Goal: Information Seeking & Learning: Learn about a topic

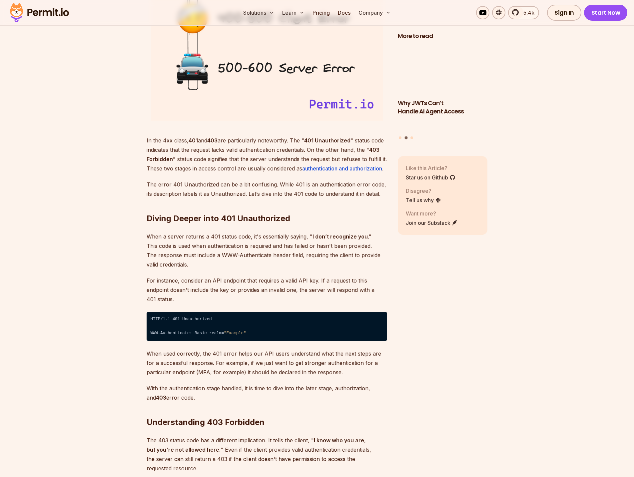
scroll to position [967, 0]
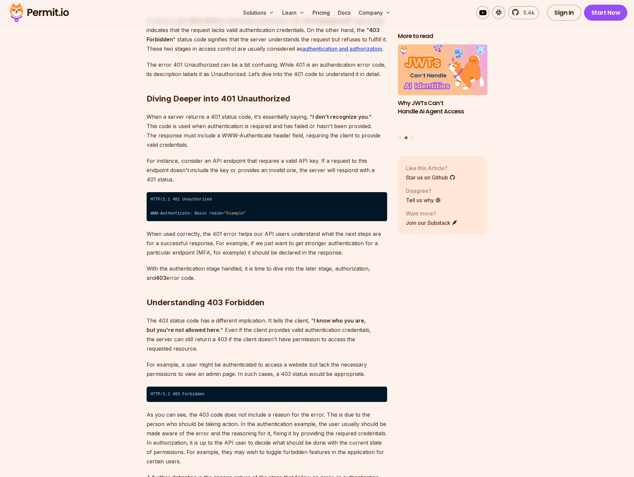
click at [245, 321] on p "The 403 status code has a different implication. It tells the client, " I know …" at bounding box center [267, 334] width 241 height 37
click at [231, 323] on p "The 403 status code has a different implication. It tells the client, " I know …" at bounding box center [267, 334] width 241 height 37
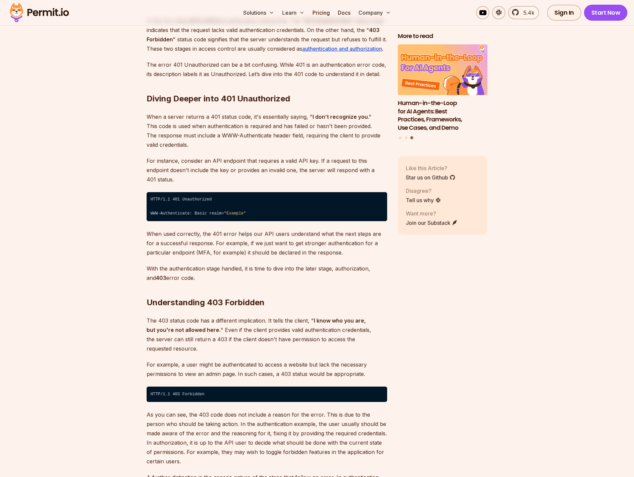
click at [277, 319] on p "The 403 status code has a different implication. It tells the client, " I know …" at bounding box center [267, 334] width 241 height 37
click at [197, 360] on p "For example, a user might be authenticated to access a website but lack the nec…" at bounding box center [267, 369] width 241 height 19
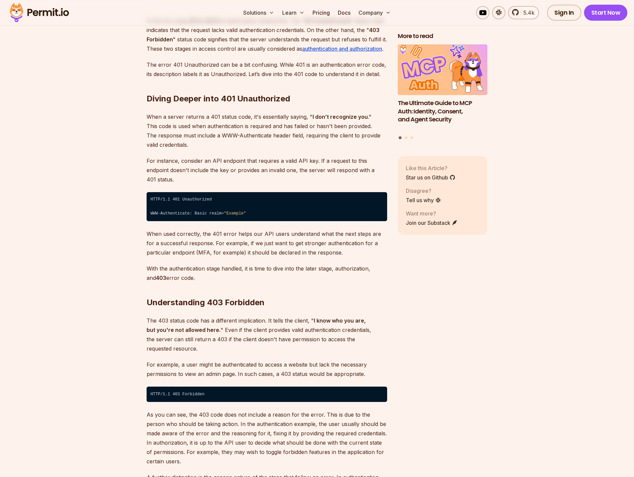
click at [237, 360] on p "For example, a user might be authenticated to access a website but lack the nec…" at bounding box center [267, 369] width 241 height 19
click at [310, 360] on p "For example, a user might be authenticated to access a website but lack the nec…" at bounding box center [267, 369] width 241 height 19
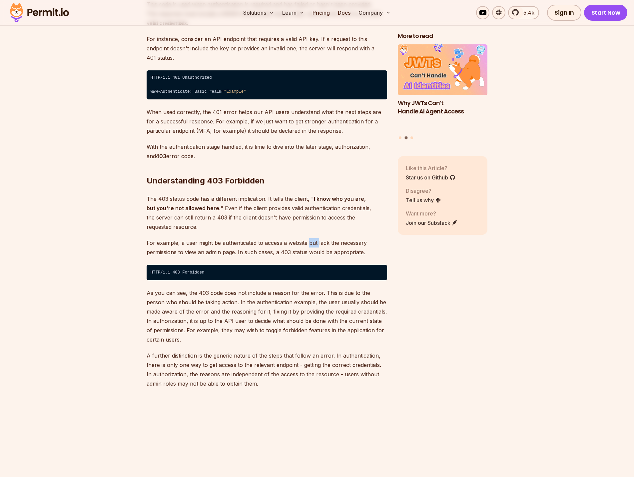
scroll to position [1100, 0]
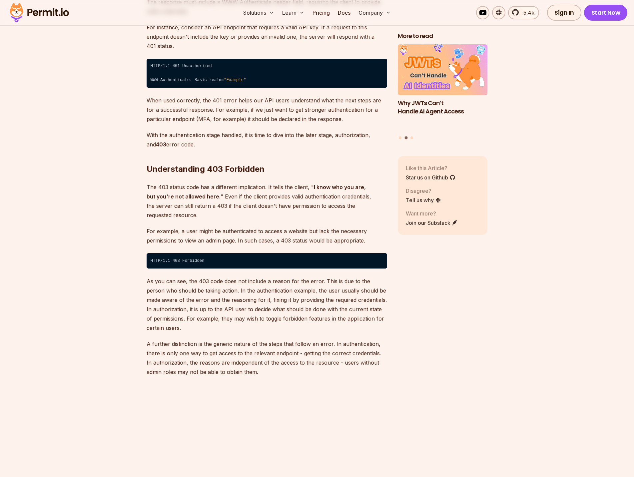
click at [314, 339] on p "A further distinction is the generic nature of the steps that follow an error. …" at bounding box center [267, 357] width 241 height 37
click at [316, 339] on p "A further distinction is the generic nature of the steps that follow an error. …" at bounding box center [267, 357] width 241 height 37
click at [315, 342] on p "A further distinction is the generic nature of the steps that follow an error. …" at bounding box center [267, 357] width 241 height 37
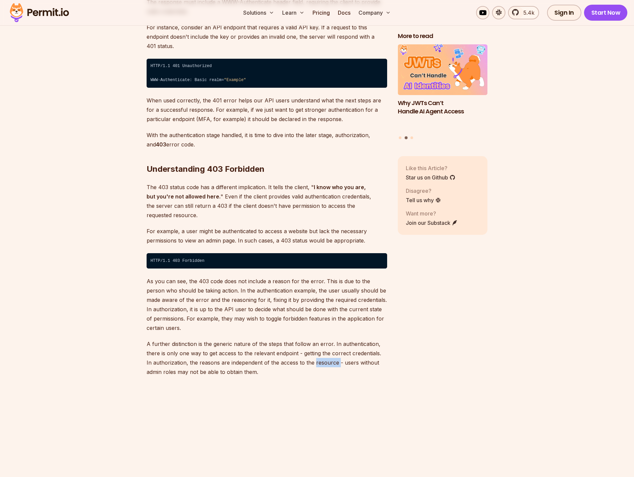
click at [315, 342] on p "A further distinction is the generic nature of the steps that follow an error. …" at bounding box center [267, 357] width 241 height 37
